Goal: Information Seeking & Learning: Learn about a topic

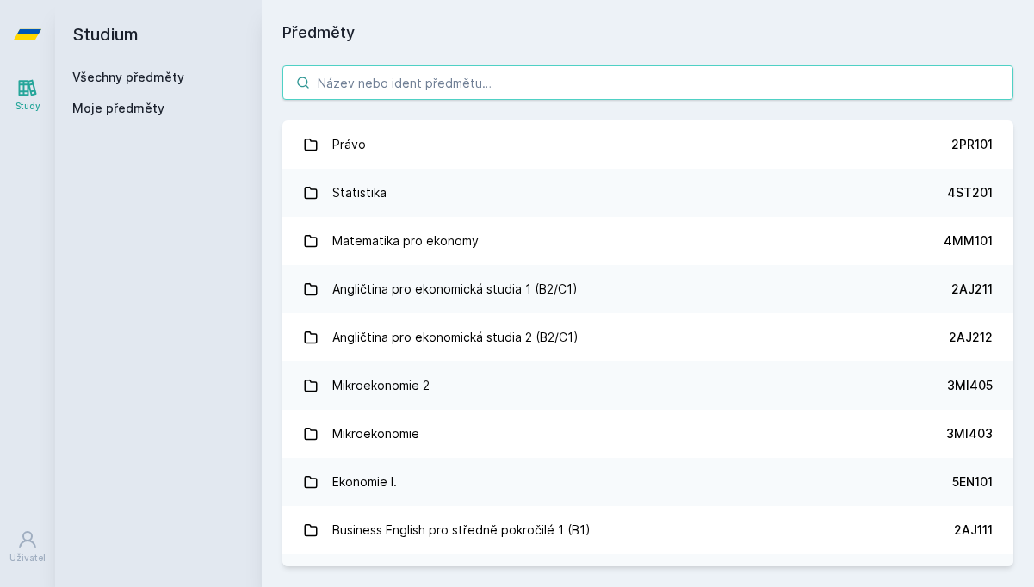
click at [485, 86] on input "search" at bounding box center [647, 82] width 731 height 34
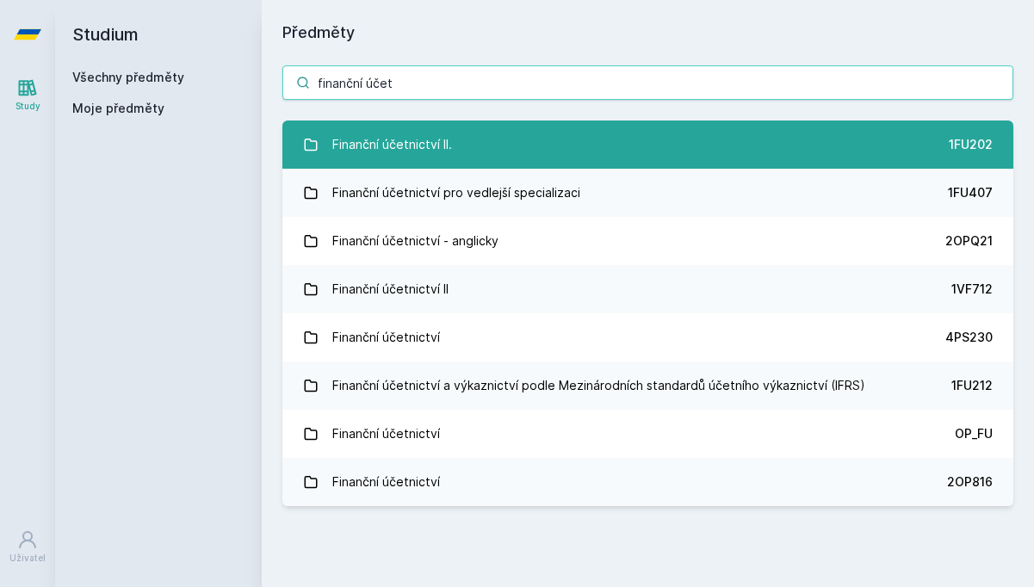
type input "finanční účet"
click at [514, 143] on link "Finanční účetnictví II. 1FU202" at bounding box center [647, 145] width 731 height 48
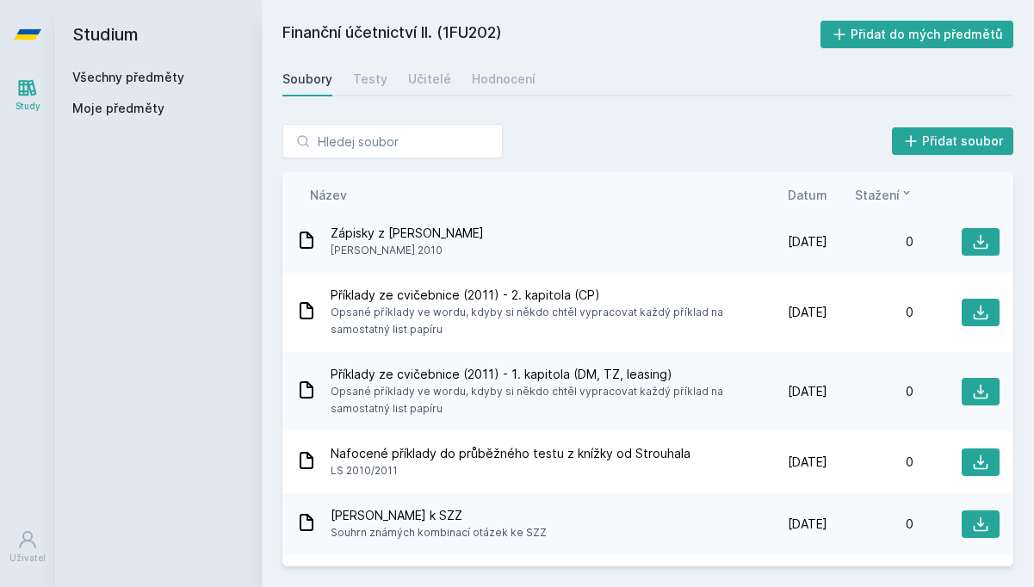
scroll to position [2594, 0]
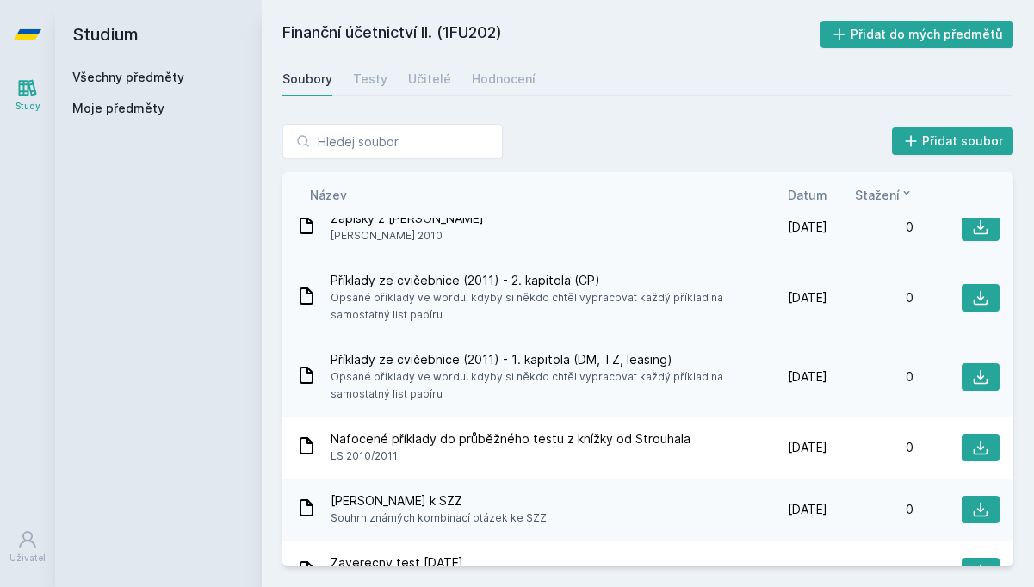
drag, startPoint x: 329, startPoint y: 274, endPoint x: 443, endPoint y: 302, distance: 117.2
click at [443, 302] on div "Příklady ze cvičebnice (2011) - 2. kapitola (CP) Opsané příklady ve wordu, kdyb…" at bounding box center [518, 298] width 445 height 52
click at [443, 302] on span "Opsané příklady ve wordu, kdyby si někdo chtěl vypracovat každý příklad na samo…" at bounding box center [533, 306] width 404 height 34
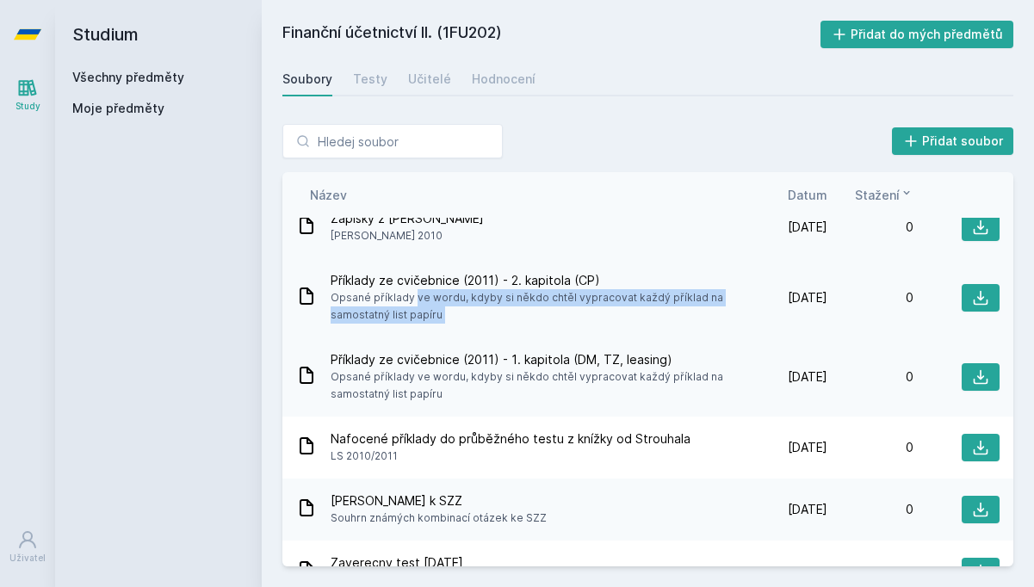
click at [443, 302] on span "Opsané příklady ve wordu, kdyby si někdo chtěl vypracovat každý příklad na samo…" at bounding box center [533, 306] width 404 height 34
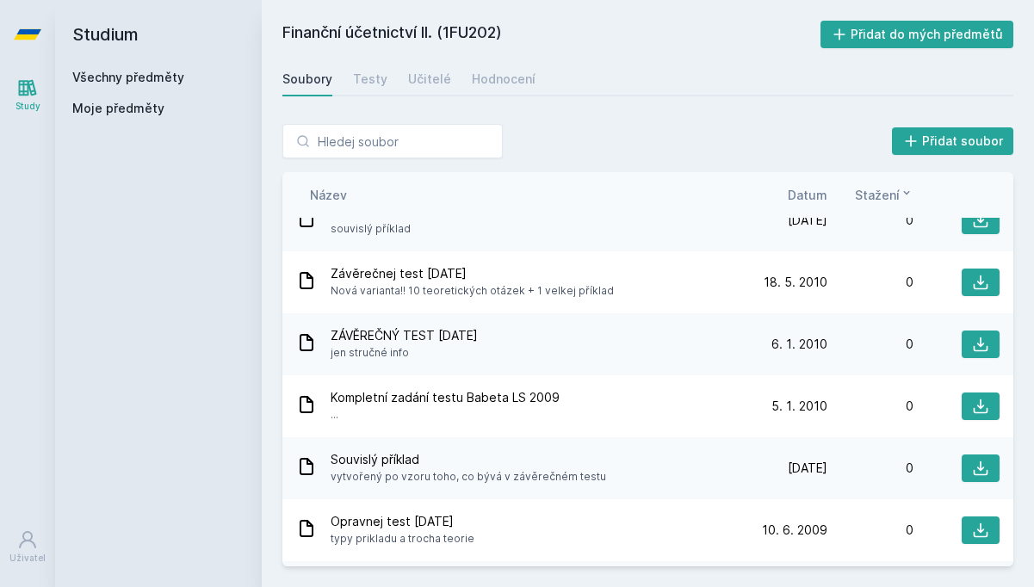
scroll to position [3014, 0]
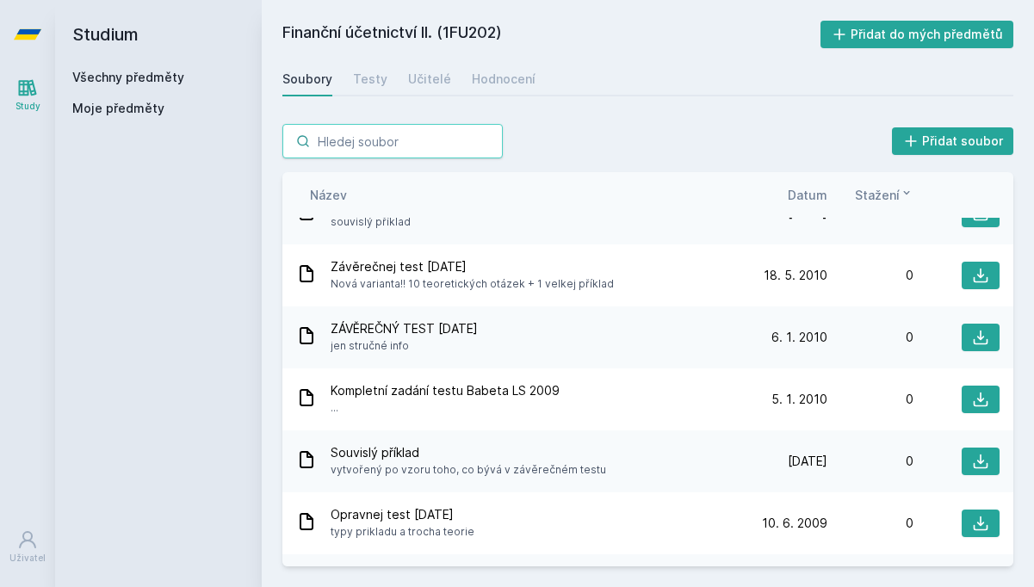
click at [343, 146] on input "search" at bounding box center [392, 141] width 220 height 34
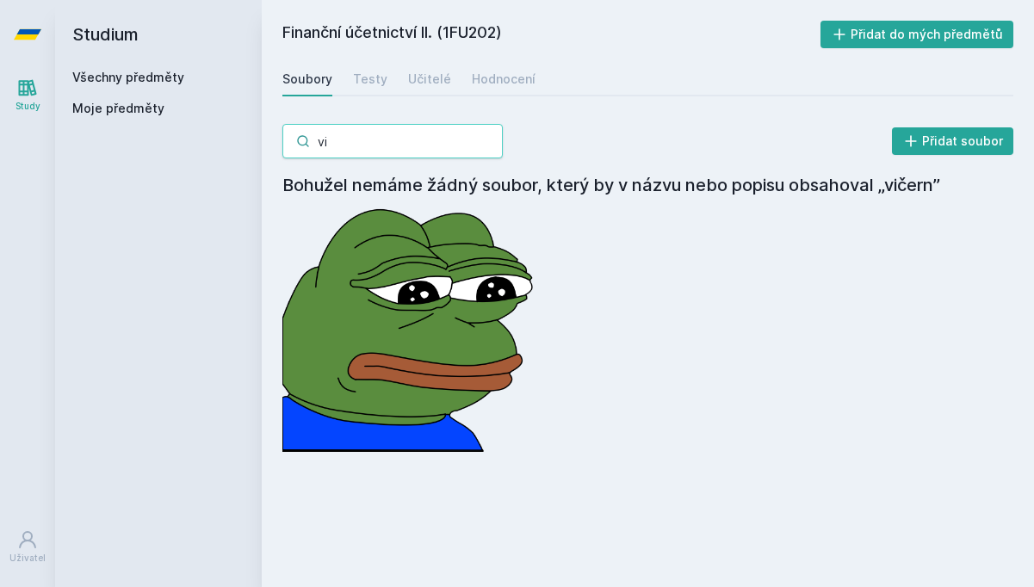
type input "v"
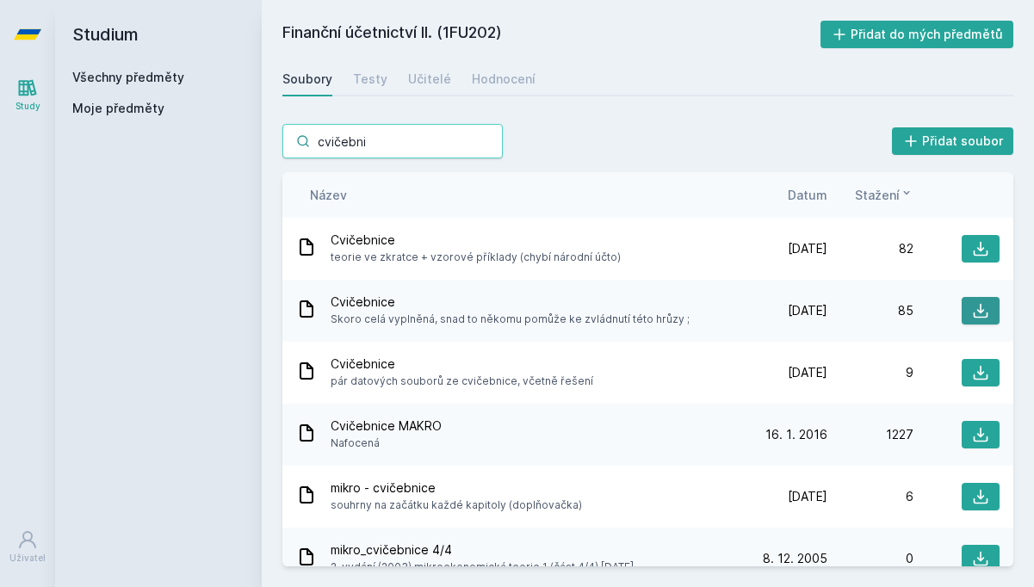
type input "cvičebni"
click at [988, 307] on icon at bounding box center [980, 310] width 17 height 17
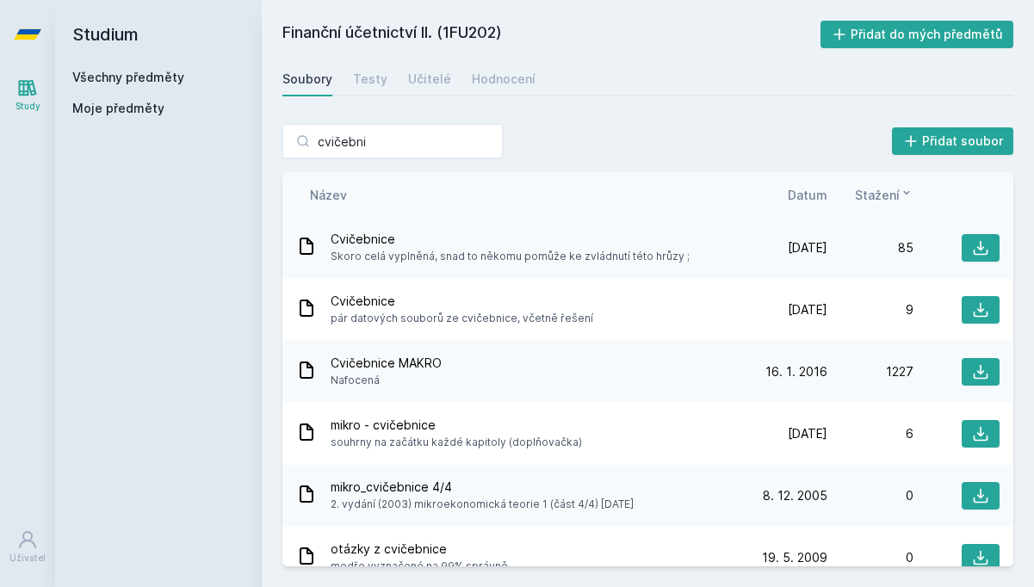
scroll to position [0, 0]
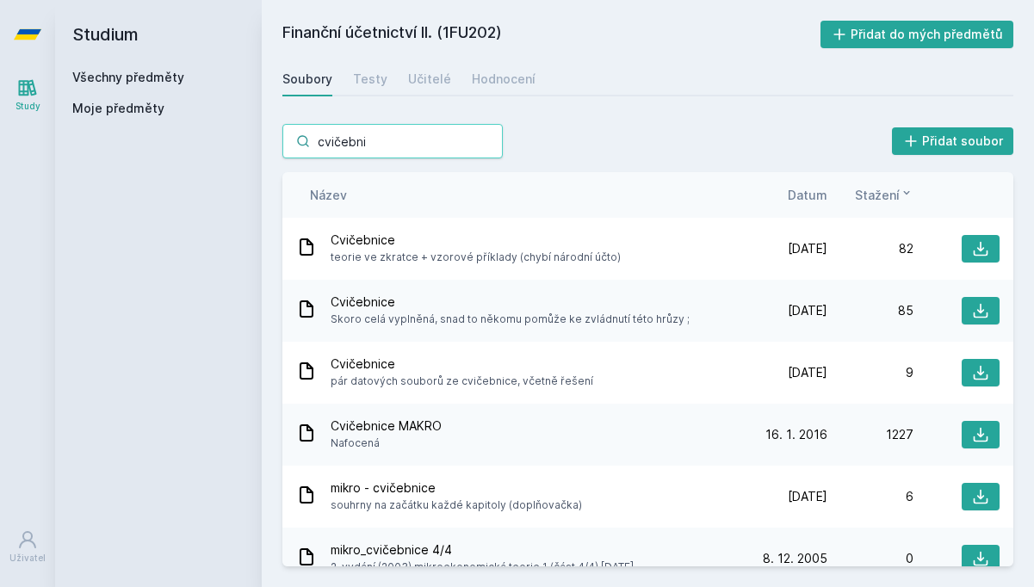
click at [386, 137] on input "cvičebni" at bounding box center [392, 141] width 220 height 34
click at [497, 149] on input "cvičebni" at bounding box center [392, 141] width 220 height 34
click at [483, 141] on input "cvičebni" at bounding box center [392, 141] width 220 height 34
click at [493, 138] on input "cvičebni" at bounding box center [392, 141] width 220 height 34
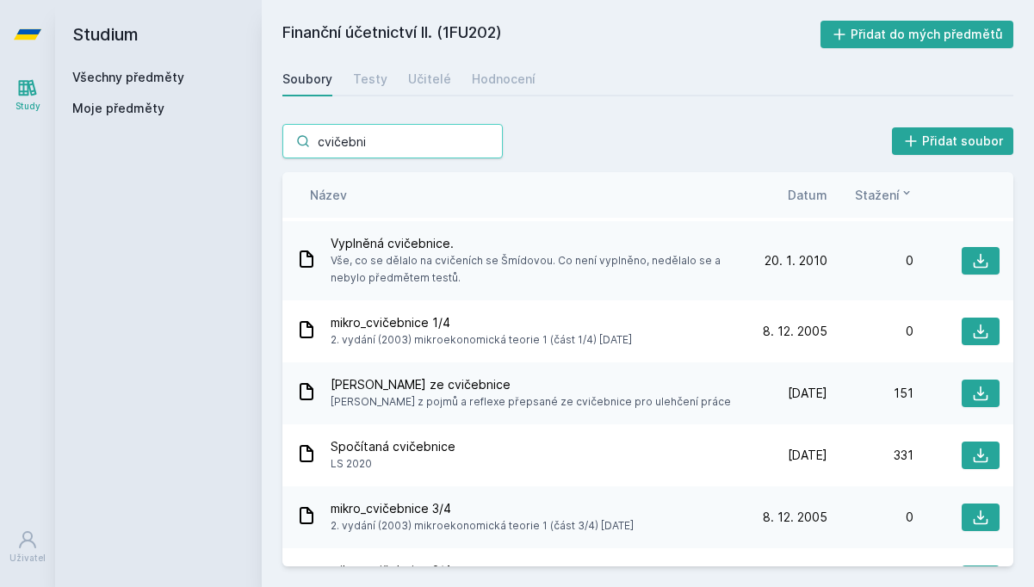
scroll to position [435, 0]
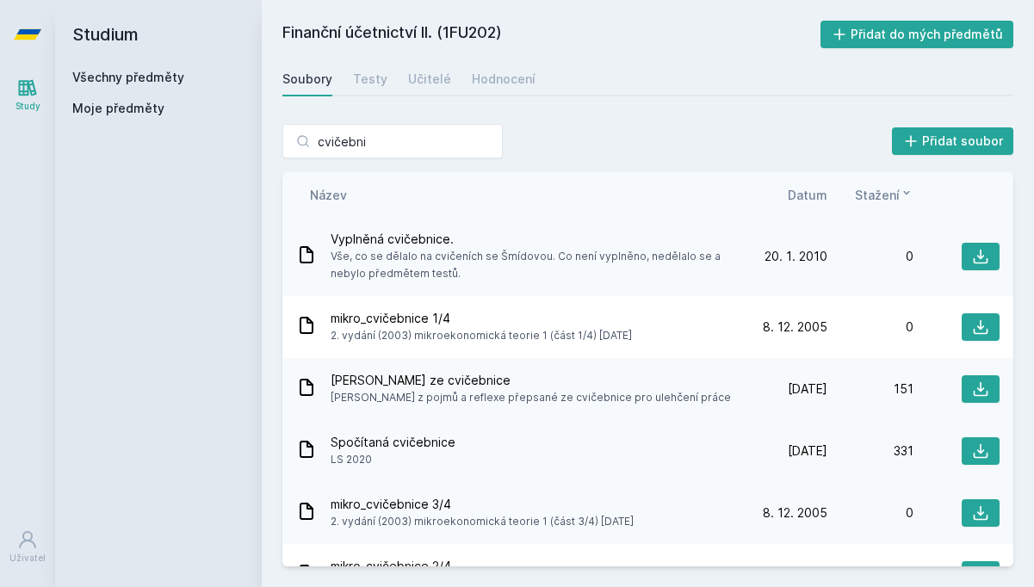
click at [414, 455] on span "LS 2020" at bounding box center [393, 459] width 125 height 17
click at [420, 442] on span "Spočítaná cvičebnice" at bounding box center [393, 442] width 125 height 17
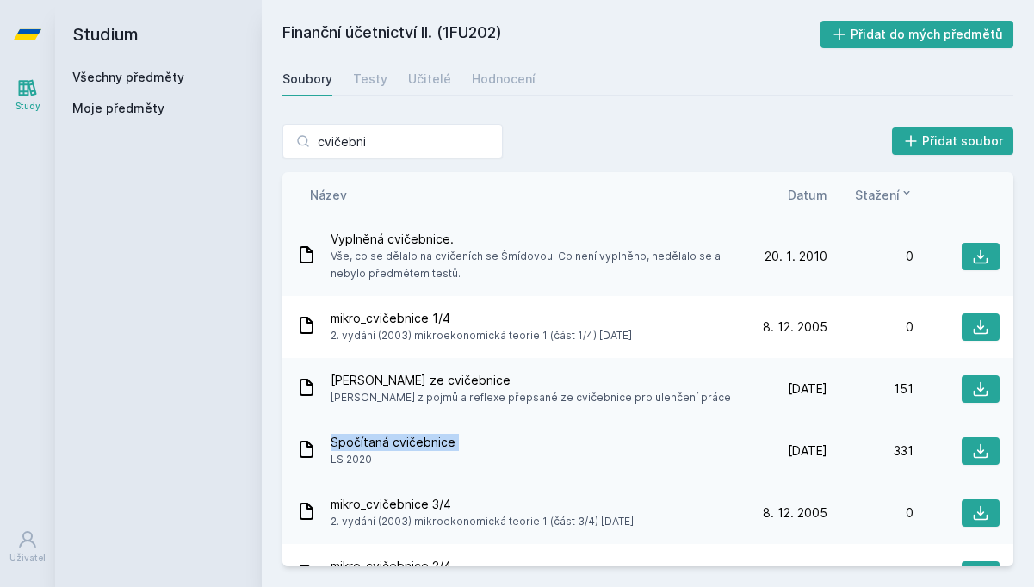
click at [420, 442] on span "Spočítaná cvičebnice" at bounding box center [393, 442] width 125 height 17
click at [975, 462] on button at bounding box center [981, 451] width 38 height 28
click at [487, 21] on h2 "Finanční účetnictví II. (1FU202)" at bounding box center [551, 35] width 538 height 28
drag, startPoint x: 449, startPoint y: 30, endPoint x: 503, endPoint y: 37, distance: 54.7
click at [503, 36] on h2 "Finanční účetnictví II. (1FU202)" at bounding box center [551, 35] width 538 height 28
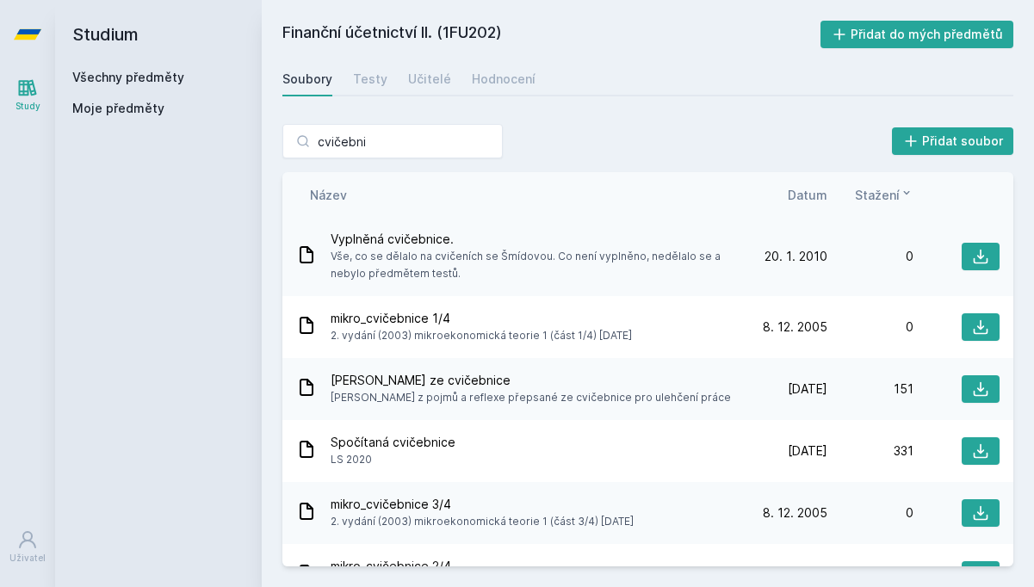
copy h2 "1FU202"
